Goal: Information Seeking & Learning: Learn about a topic

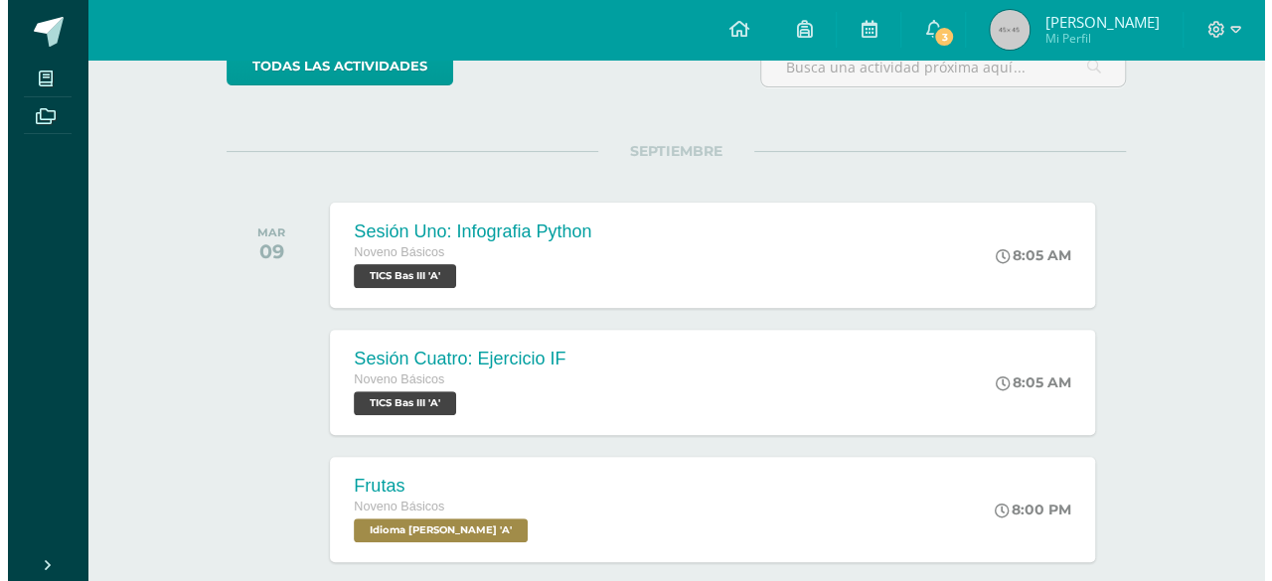
scroll to position [199, 0]
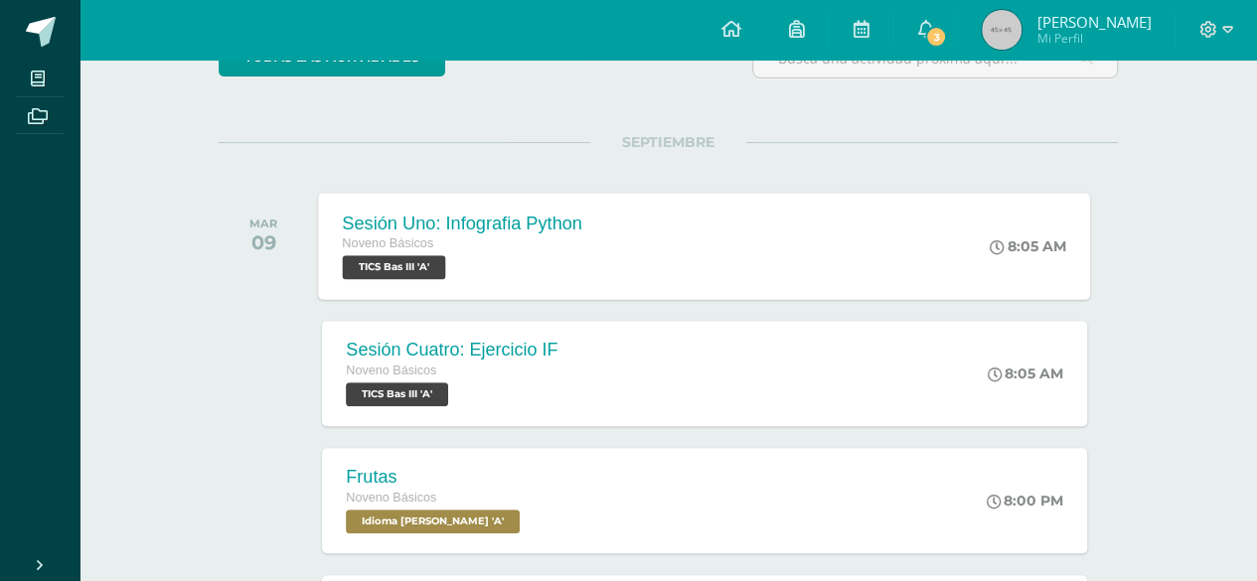
click at [698, 241] on div "Sesión Uno: Infografia Python Noveno Básicos TICS Bas III 'A' 8:05 AM Sesión Un…" at bounding box center [705, 246] width 772 height 106
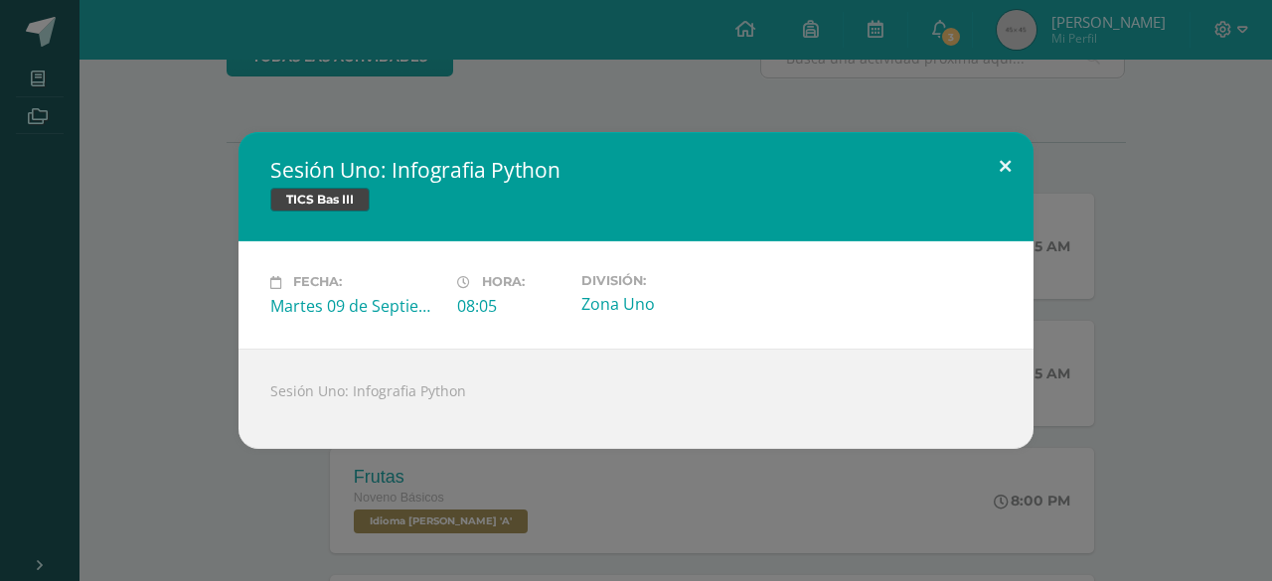
click at [1003, 164] on button at bounding box center [1005, 166] width 57 height 68
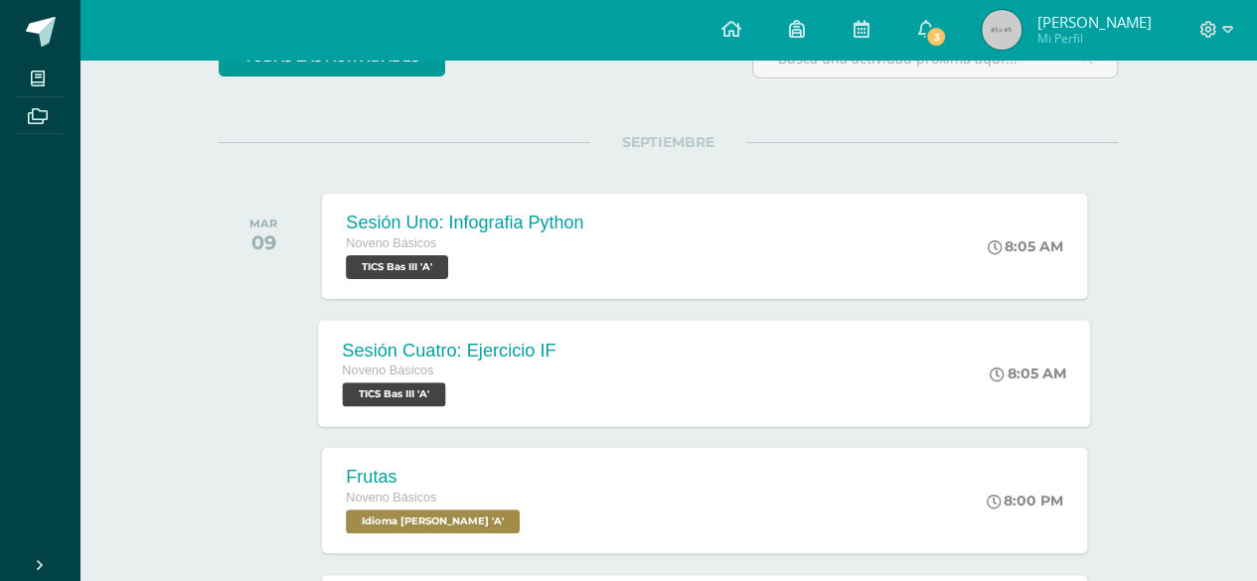
click at [667, 377] on div "Sesión Cuatro: Ejercicio IF Noveno Básicos TICS Bas III 'A' 8:05 AM Sesión Cuat…" at bounding box center [705, 373] width 772 height 106
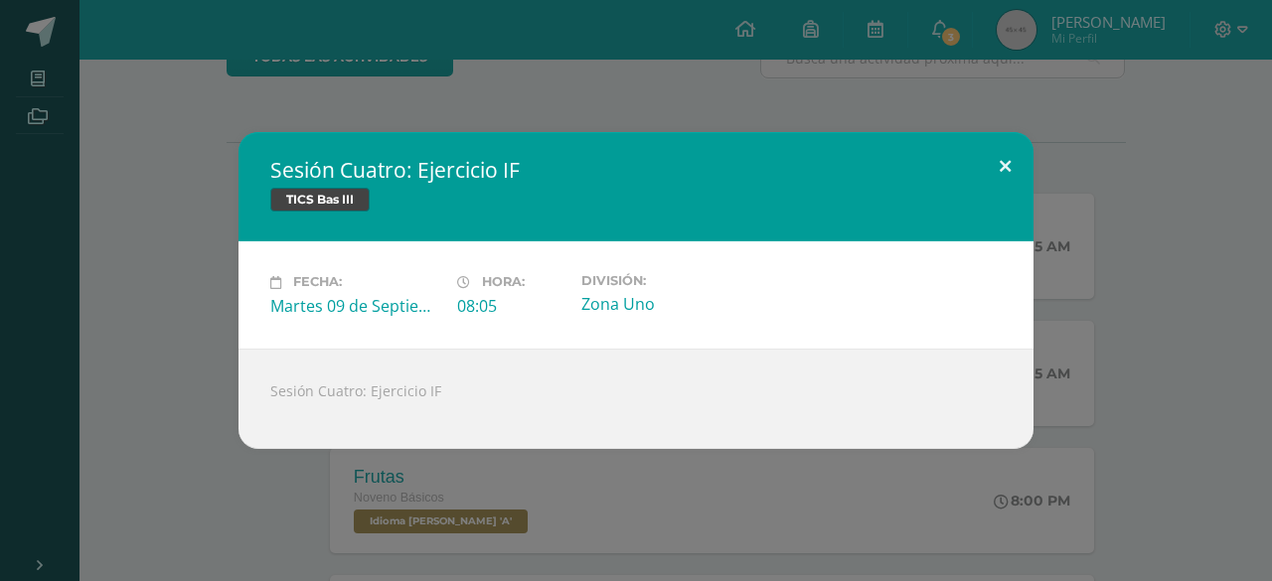
click at [1002, 183] on button at bounding box center [1005, 166] width 57 height 68
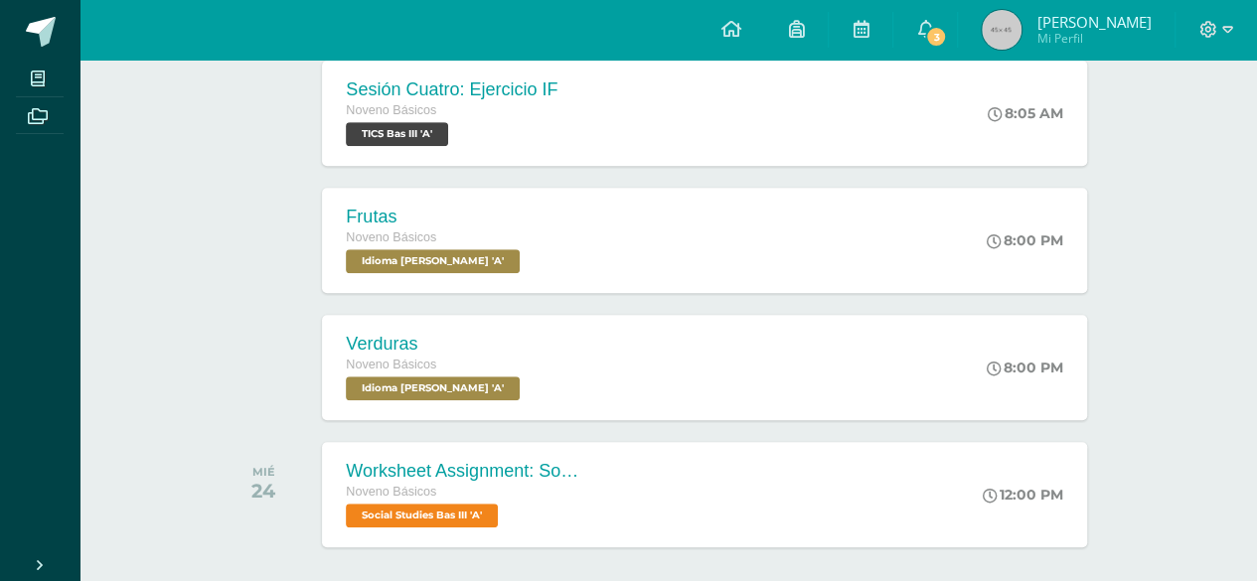
scroll to position [538, 0]
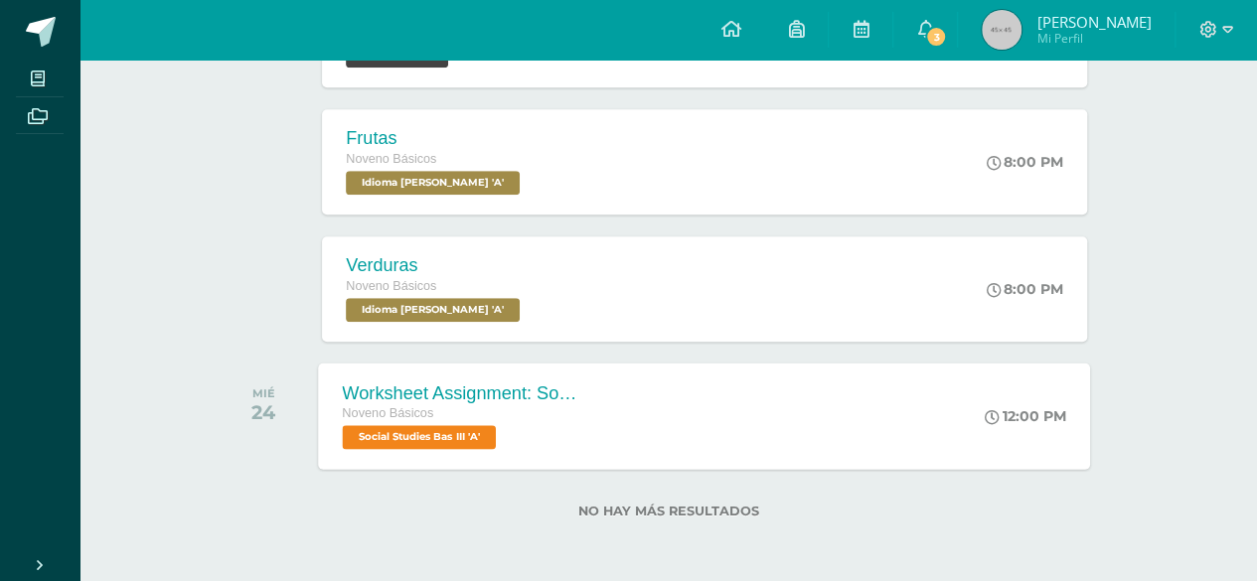
click at [684, 412] on div "Worksheet Assignment: Social and political participation of the different peopl…" at bounding box center [705, 416] width 772 height 106
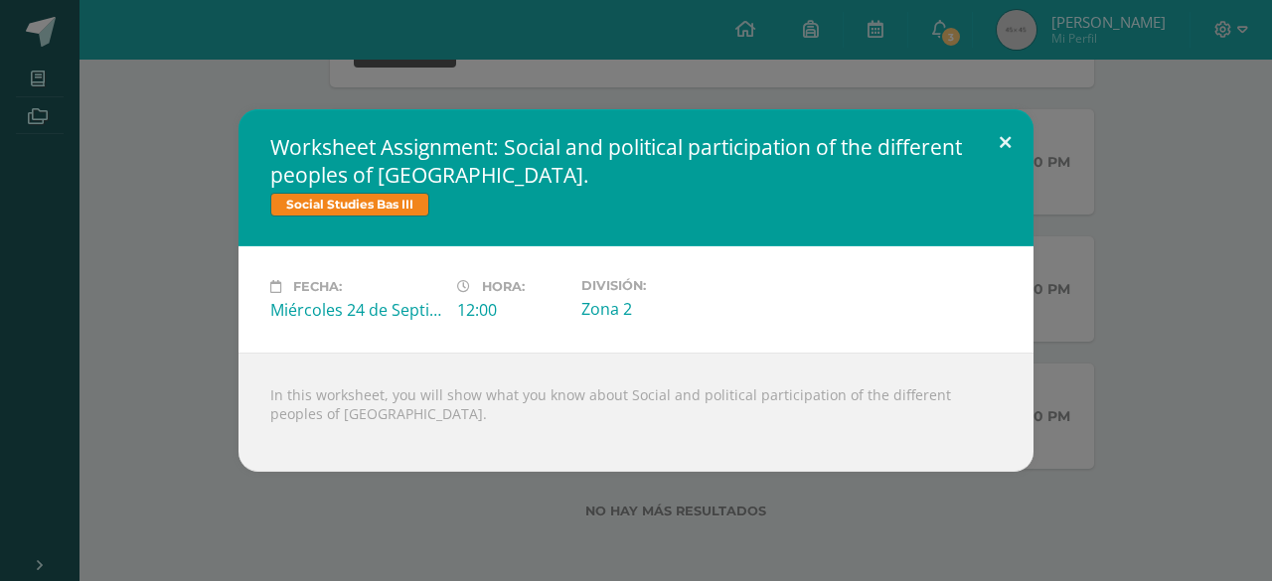
click at [992, 151] on button at bounding box center [1005, 143] width 57 height 68
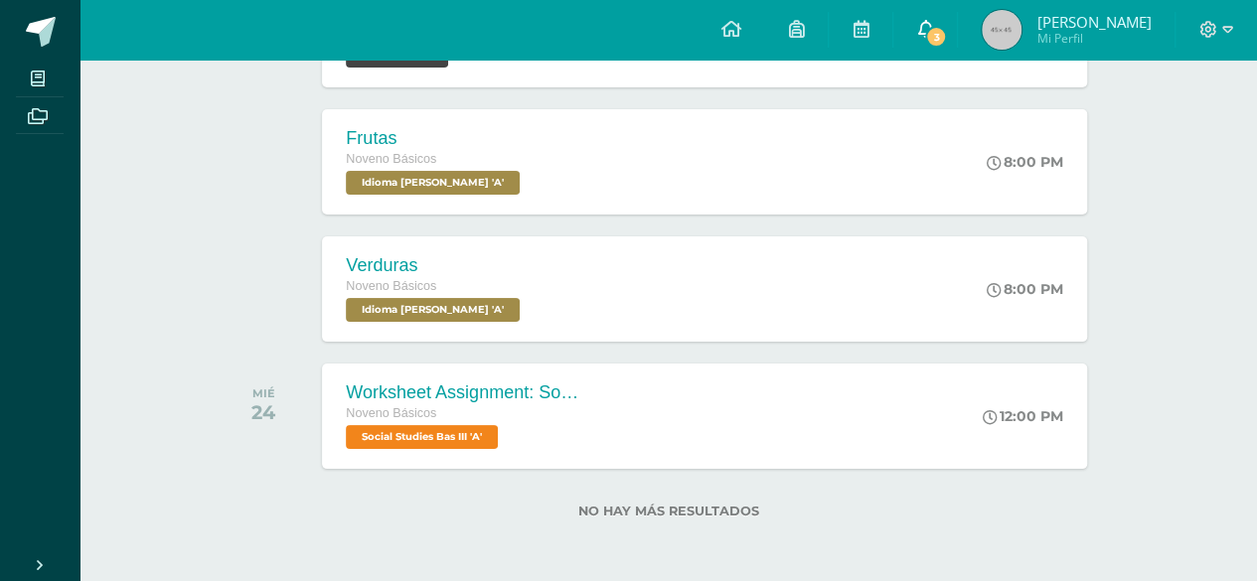
click at [957, 34] on link "3" at bounding box center [925, 30] width 64 height 60
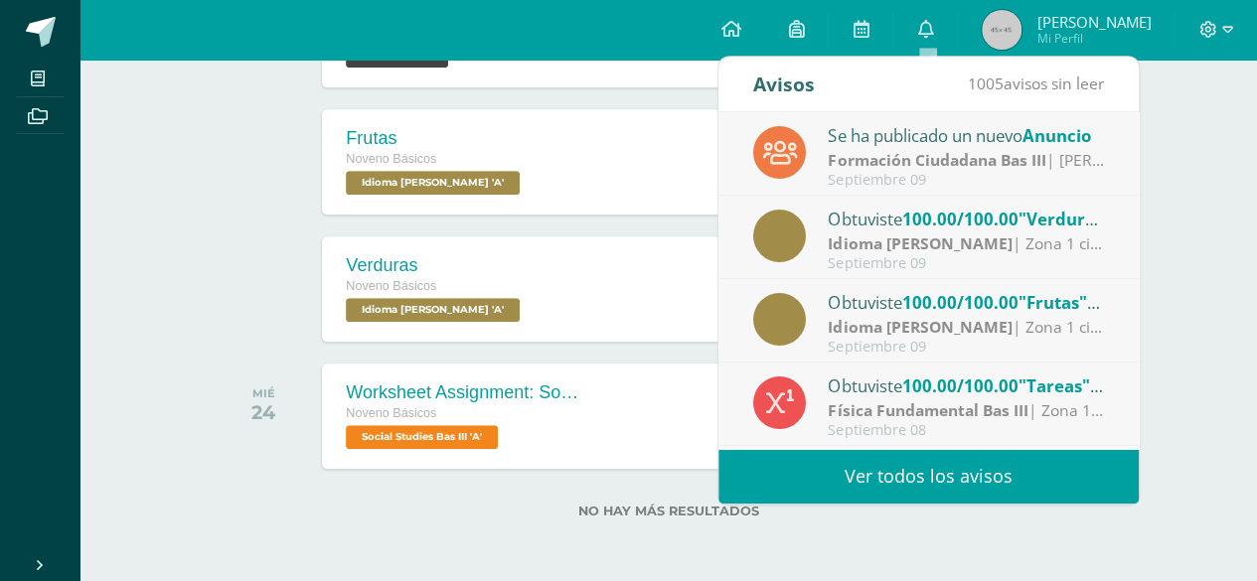
click at [1015, 139] on div "Se ha publicado un nuevo Anuncio" at bounding box center [966, 135] width 276 height 26
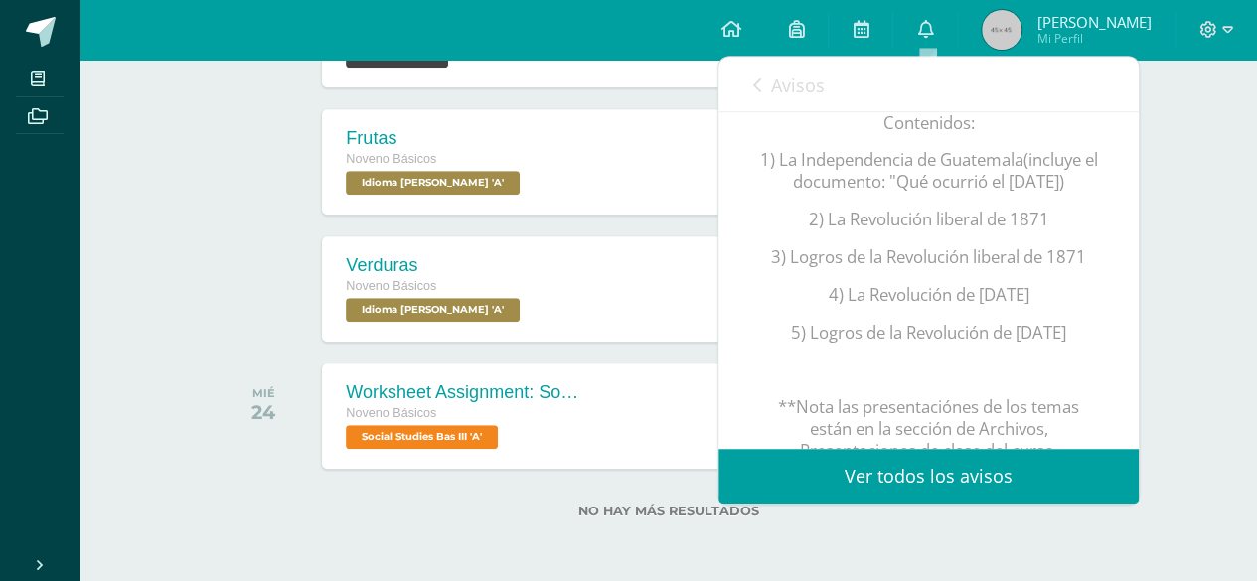
scroll to position [387, 0]
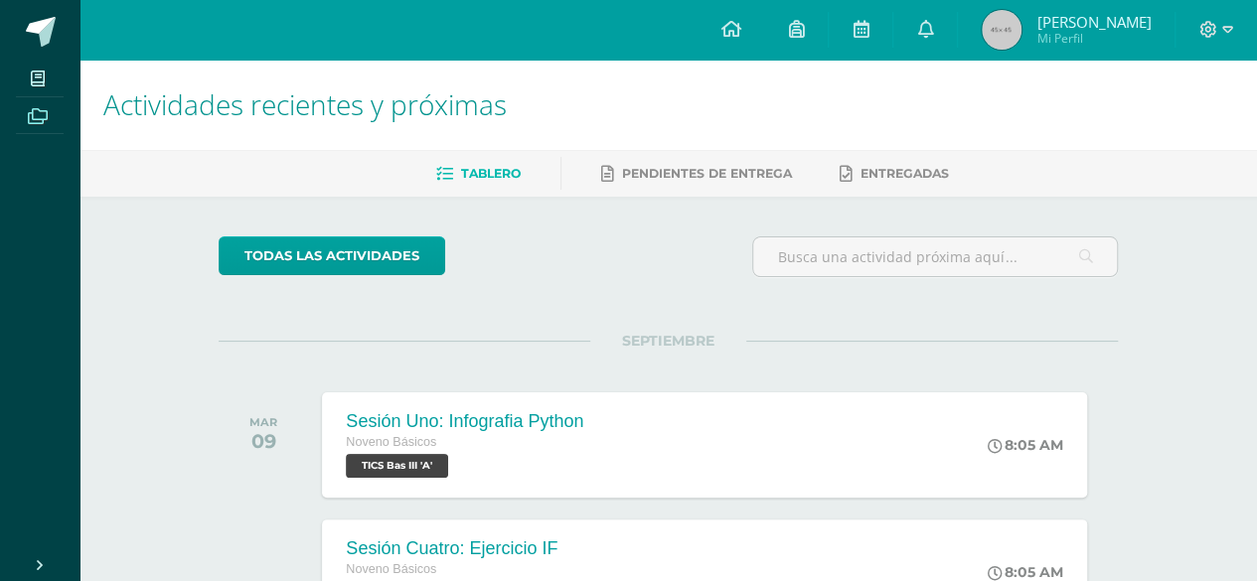
click at [24, 126] on span at bounding box center [38, 114] width 45 height 27
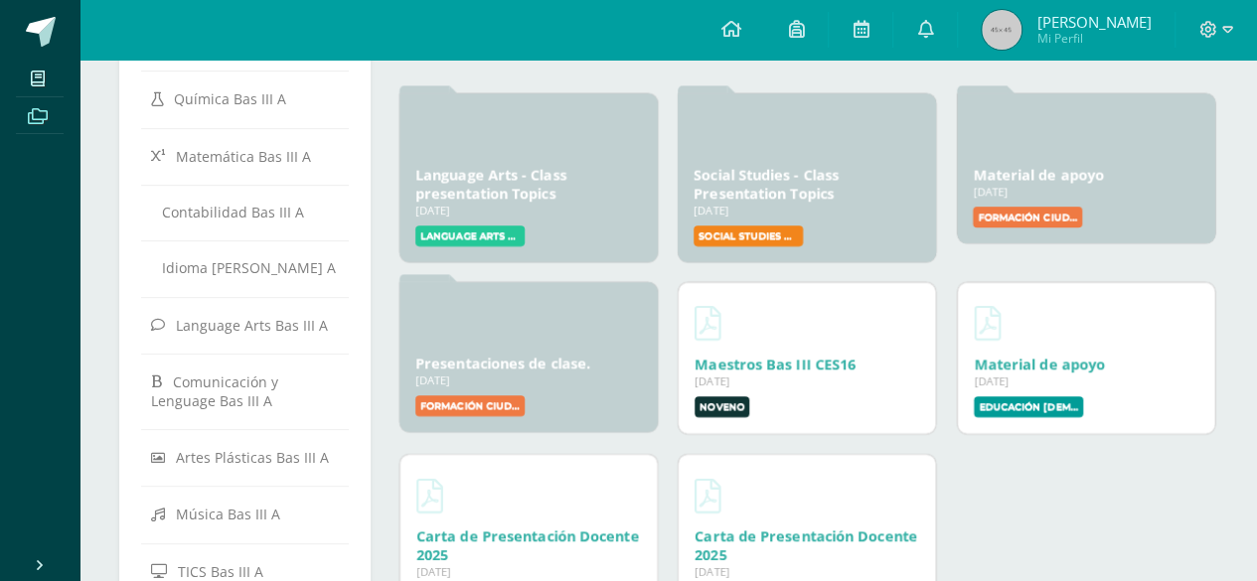
scroll to position [219, 0]
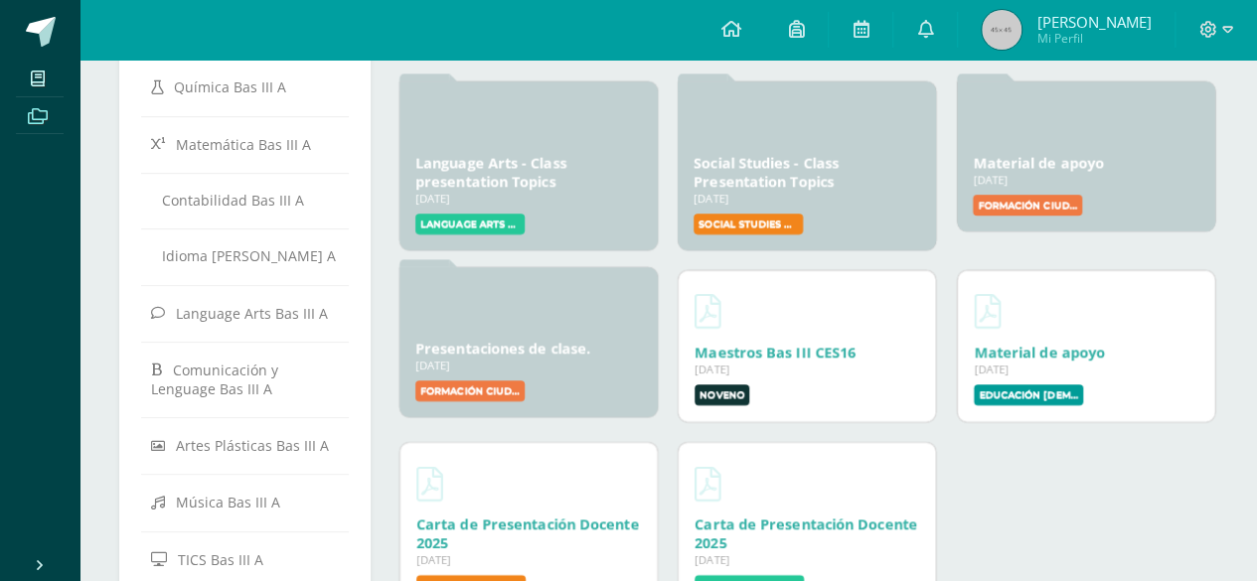
click at [525, 357] on link "Presentaciones de clase." at bounding box center [502, 348] width 175 height 19
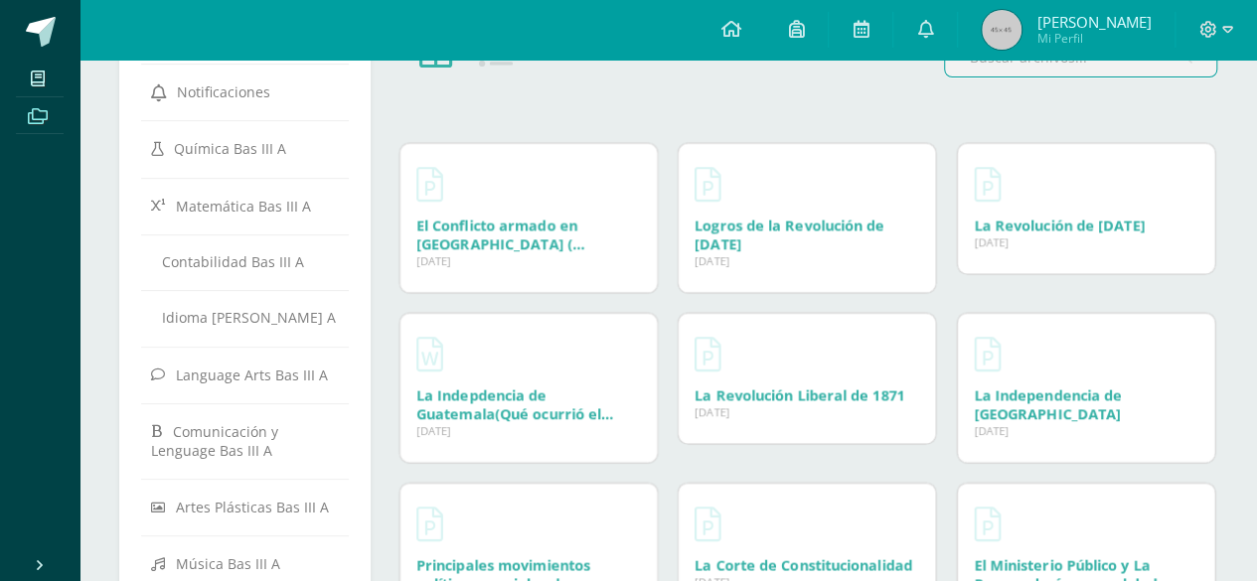
scroll to position [155, 0]
click at [785, 399] on link "La Revolución Liberal de 1871" at bounding box center [800, 394] width 210 height 19
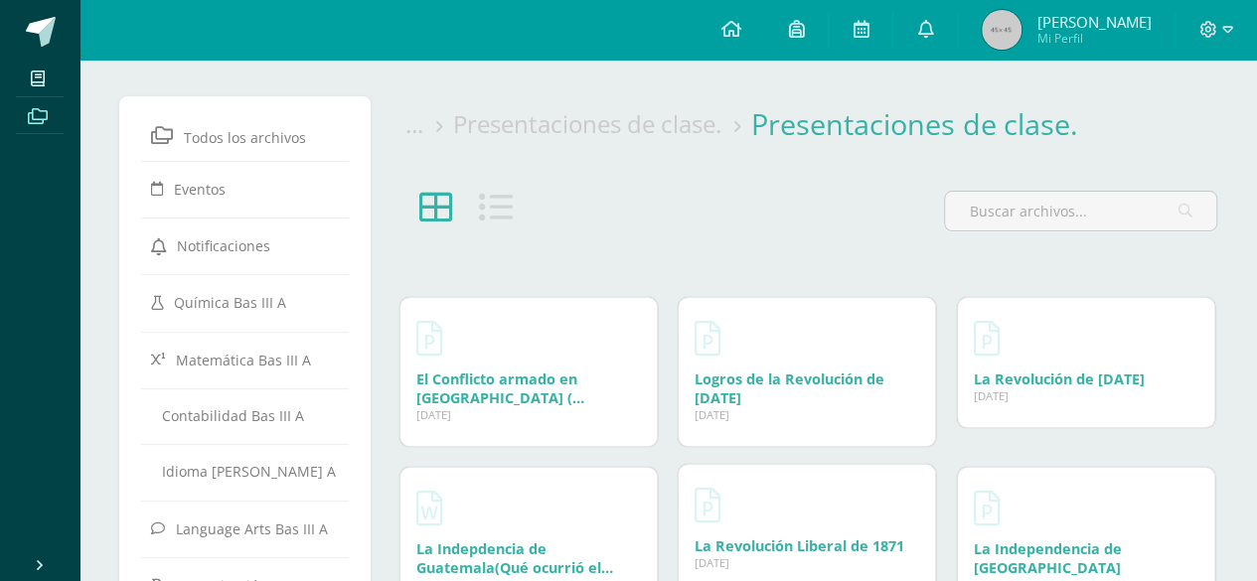
scroll to position [0, 0]
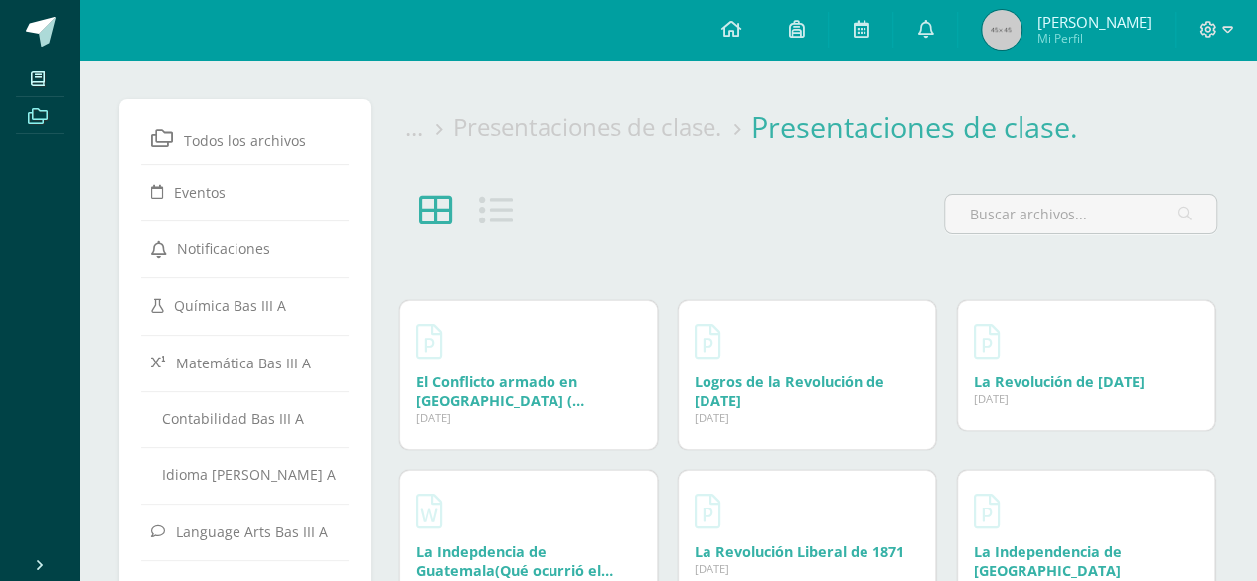
click at [59, 129] on link "Archivos" at bounding box center [40, 116] width 48 height 38
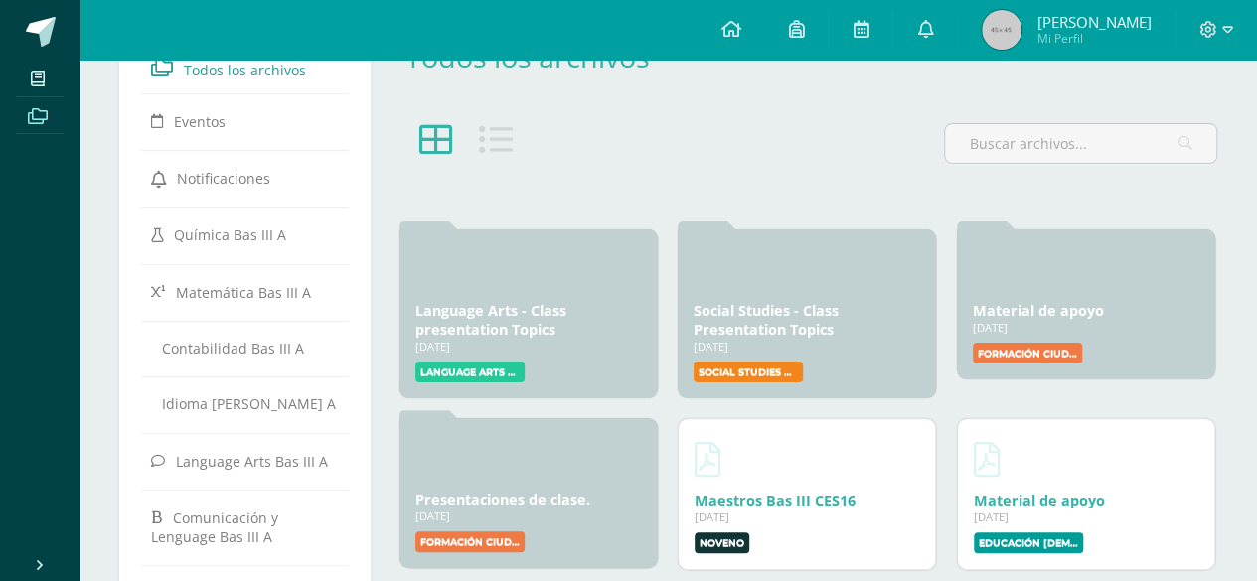
scroll to position [125, 0]
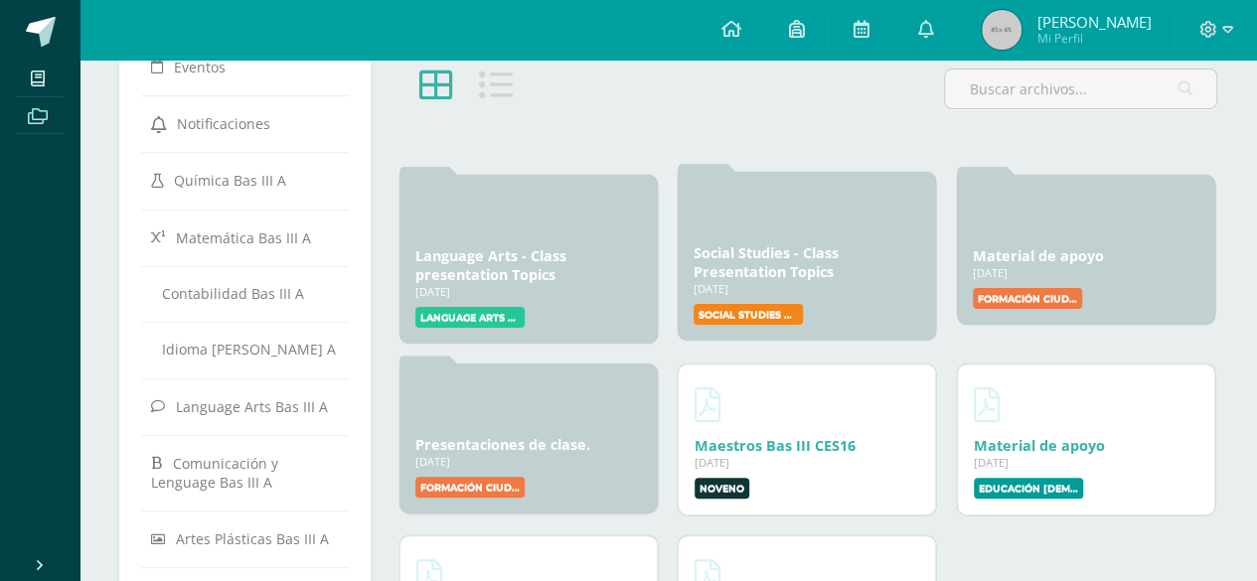
click at [803, 276] on link "Social Studies - Class Presentation Topics" at bounding box center [766, 262] width 145 height 38
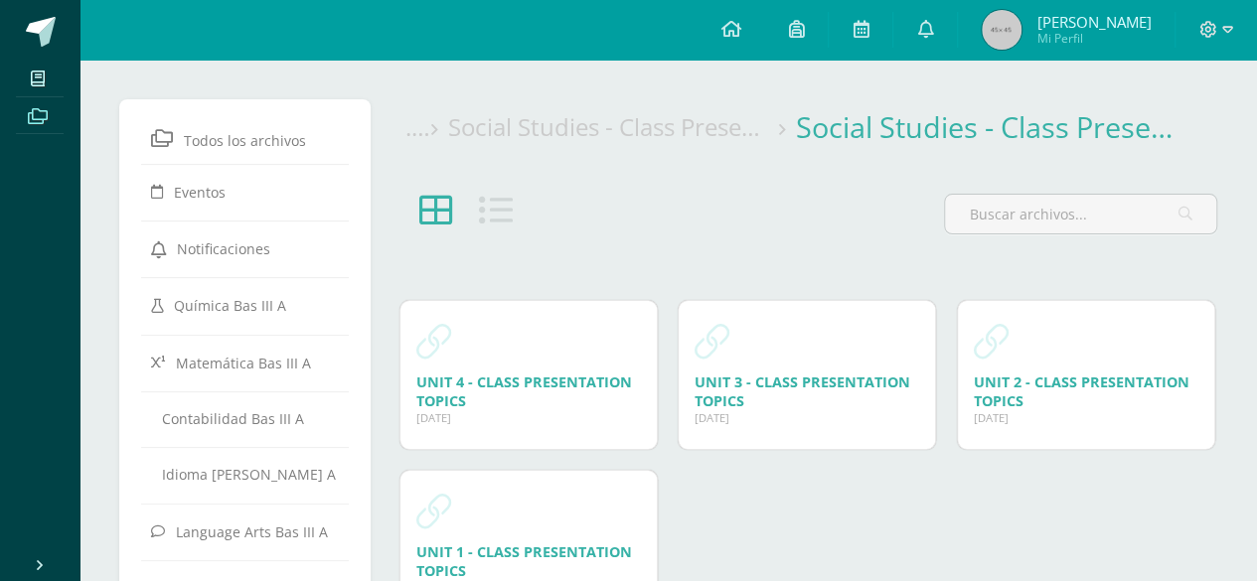
click at [827, 243] on div at bounding box center [807, 238] width 836 height 104
click at [568, 382] on link "UNIT 4 - CLASS PRESENTATION TOPICS" at bounding box center [524, 389] width 216 height 38
